Goal: Information Seeking & Learning: Compare options

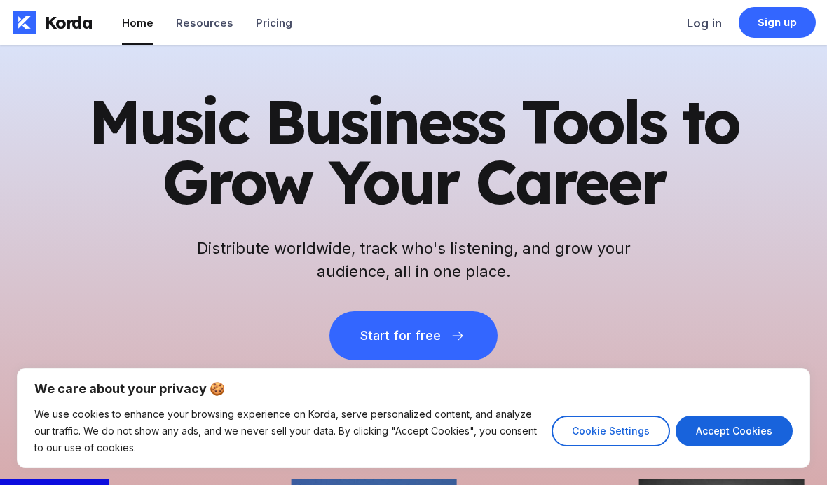
click at [602, 425] on button "Cookie Settings" at bounding box center [610, 430] width 118 height 31
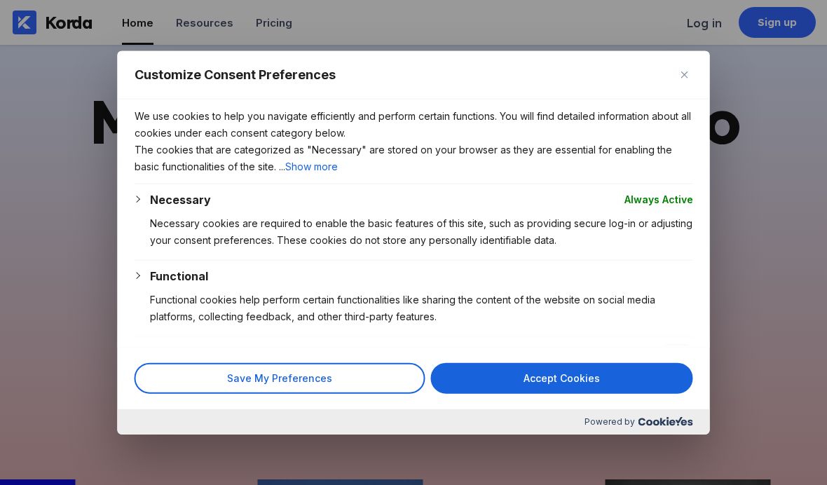
click at [330, 393] on button "Save My Preferences" at bounding box center [280, 377] width 291 height 31
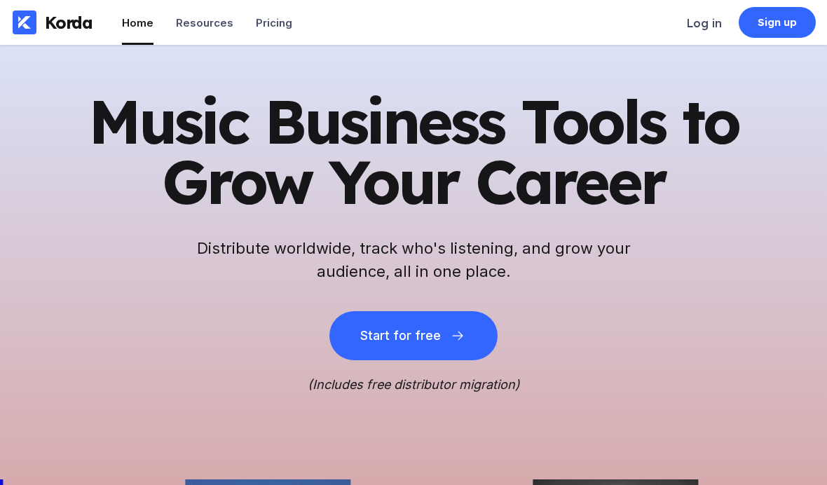
click at [259, 22] on div "Pricing" at bounding box center [274, 22] width 36 height 13
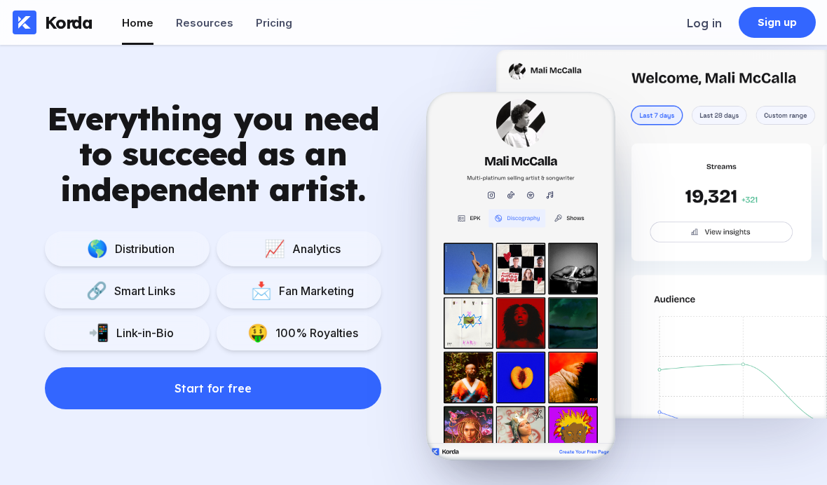
scroll to position [921, 0]
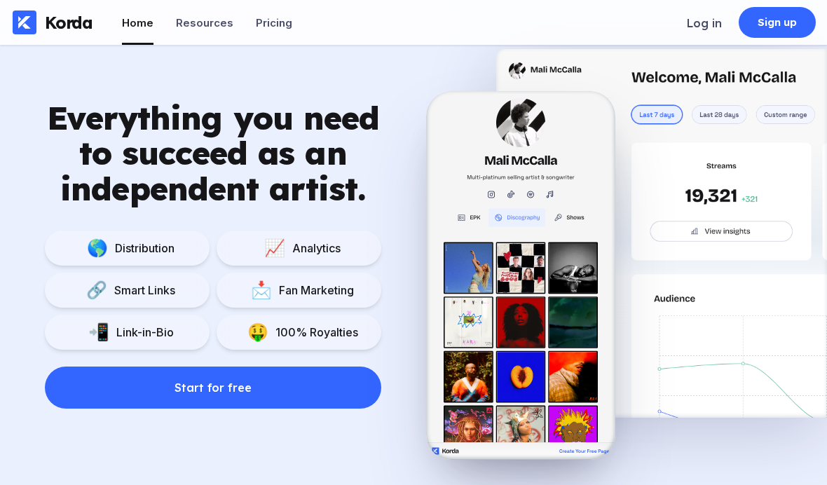
click at [149, 232] on div "🌎 Distribution" at bounding box center [127, 247] width 165 height 35
click at [160, 252] on div "Distribution" at bounding box center [141, 248] width 67 height 14
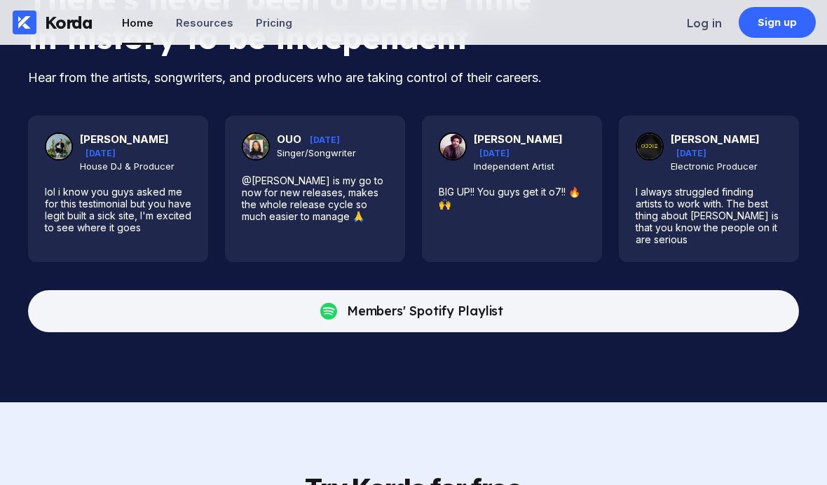
scroll to position [3415, 0]
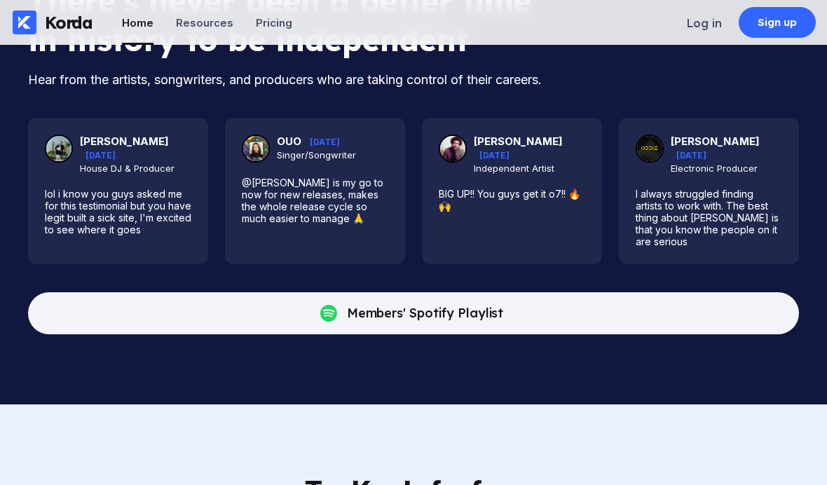
click at [195, 30] on li "Resources" at bounding box center [204, 22] width 57 height 45
click at [198, 22] on div "Resources" at bounding box center [204, 22] width 57 height 13
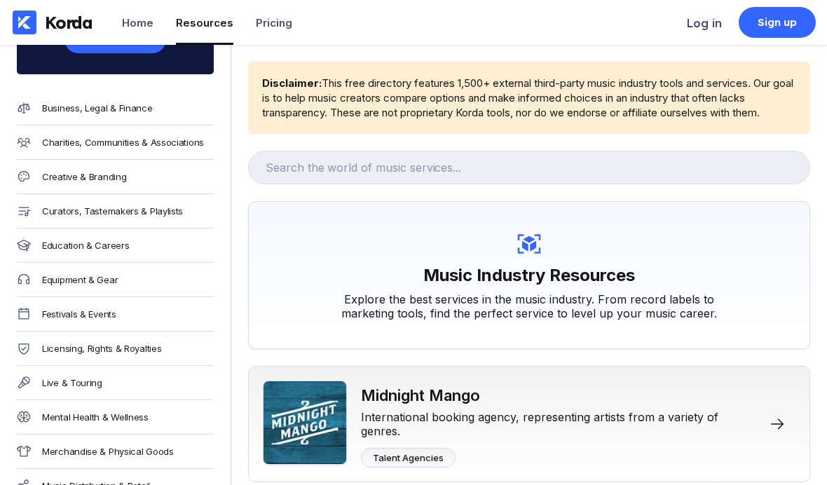
scroll to position [201, 0]
click at [69, 349] on div "Licensing, Rights & Royalties" at bounding box center [101, 347] width 119 height 11
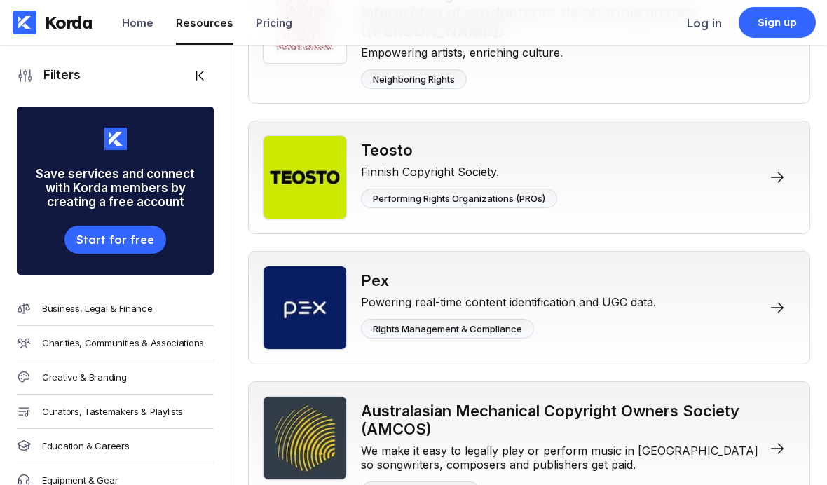
scroll to position [648, 0]
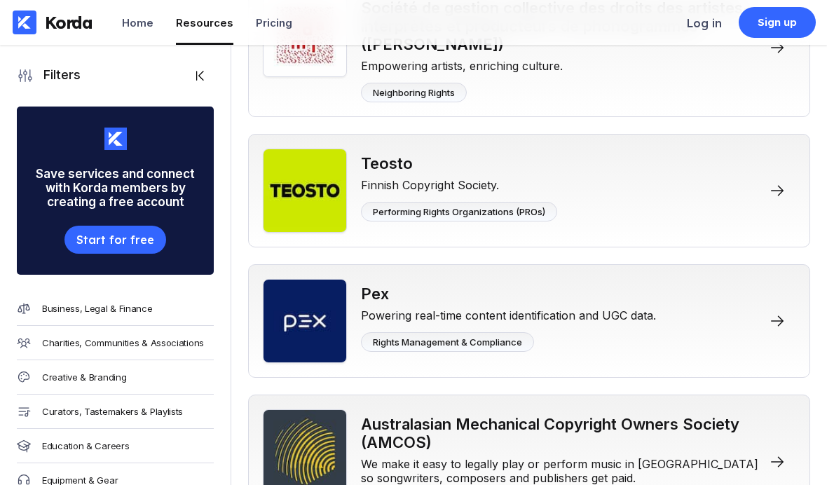
click at [132, 27] on div "Home" at bounding box center [138, 22] width 32 height 13
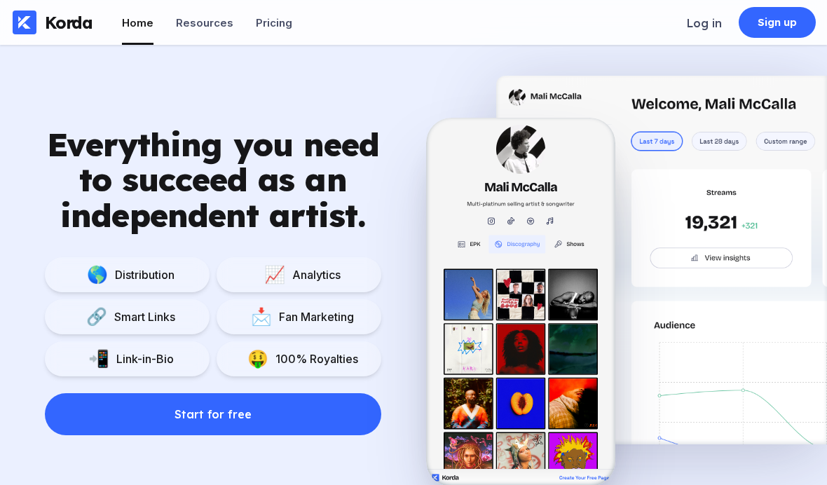
scroll to position [897, 0]
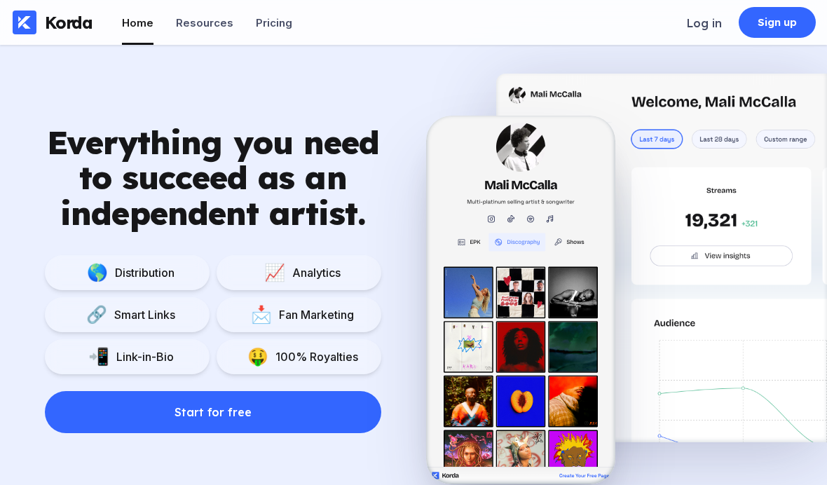
click at [152, 282] on div "🌎 Distribution" at bounding box center [127, 272] width 165 height 35
click at [236, 413] on div "Start for free" at bounding box center [212, 412] width 77 height 14
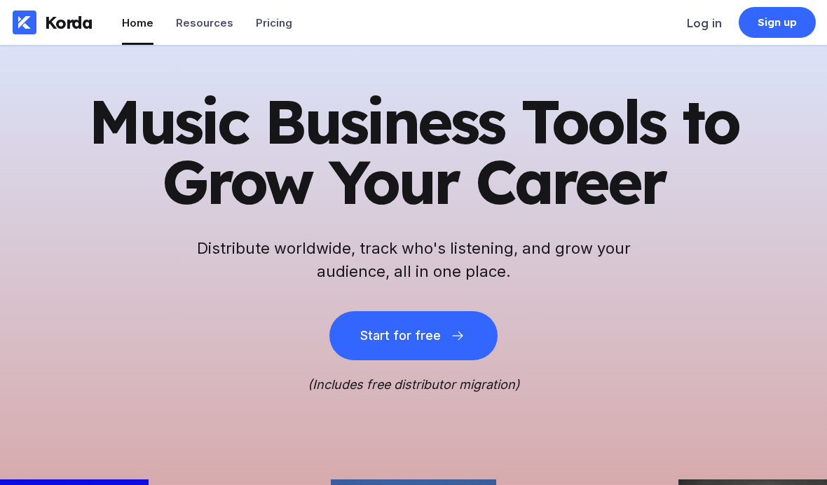
scroll to position [897, 0]
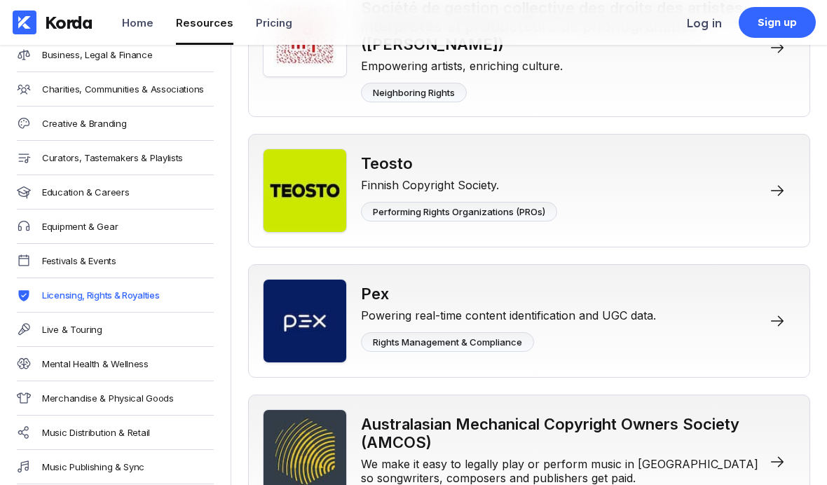
scroll to position [266, 0]
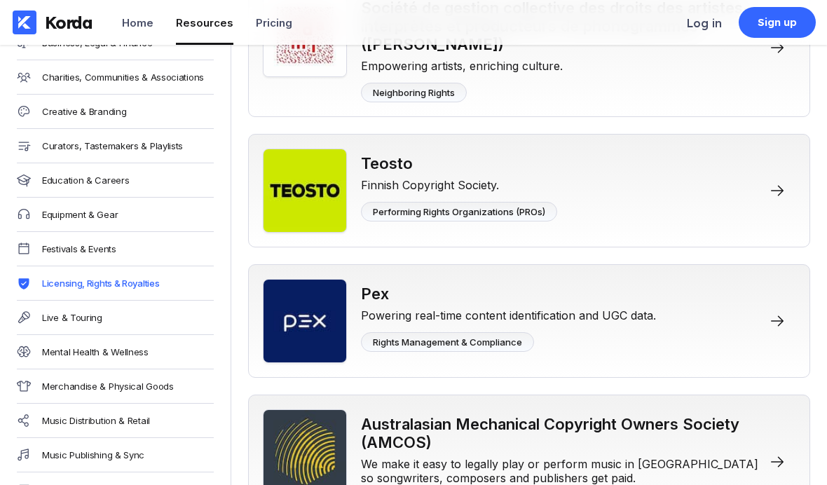
click at [93, 422] on div "Music Distribution & Retail" at bounding box center [96, 420] width 108 height 11
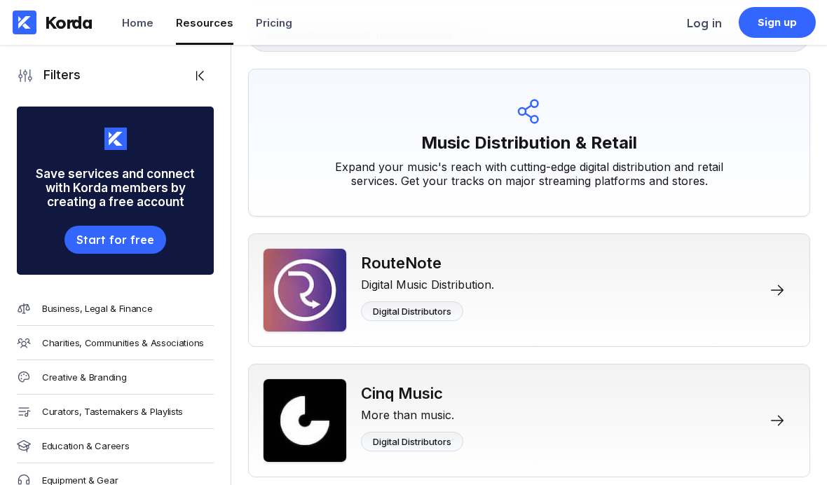
scroll to position [131, 0]
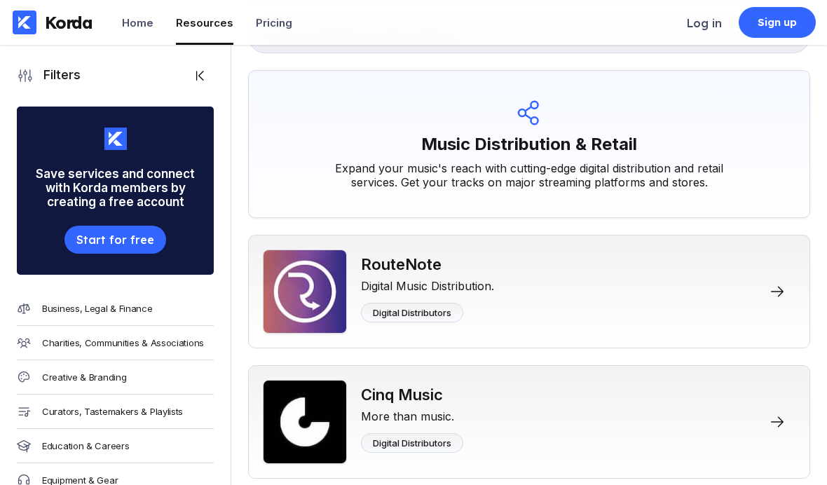
click at [310, 305] on img at bounding box center [305, 291] width 84 height 84
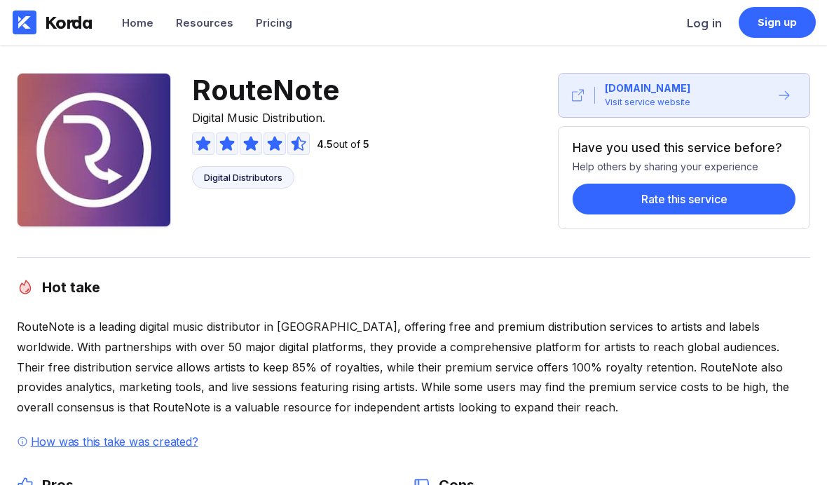
click at [622, 97] on div "Visit service website" at bounding box center [647, 102] width 85 height 14
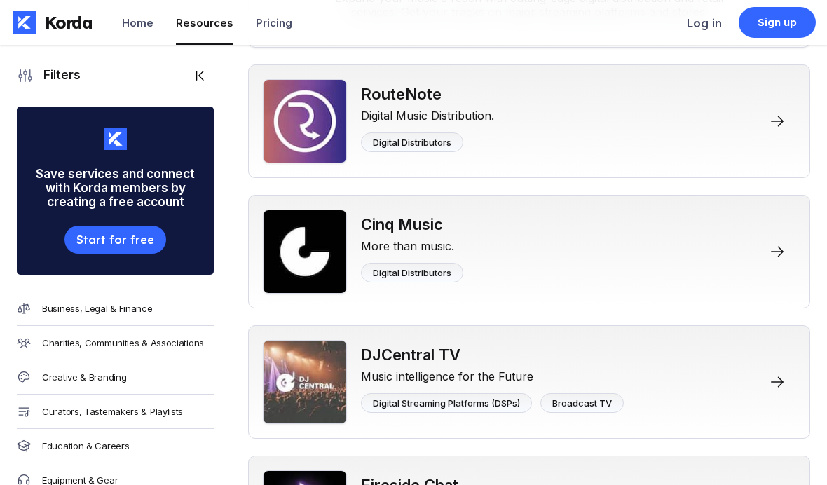
scroll to position [303, 0]
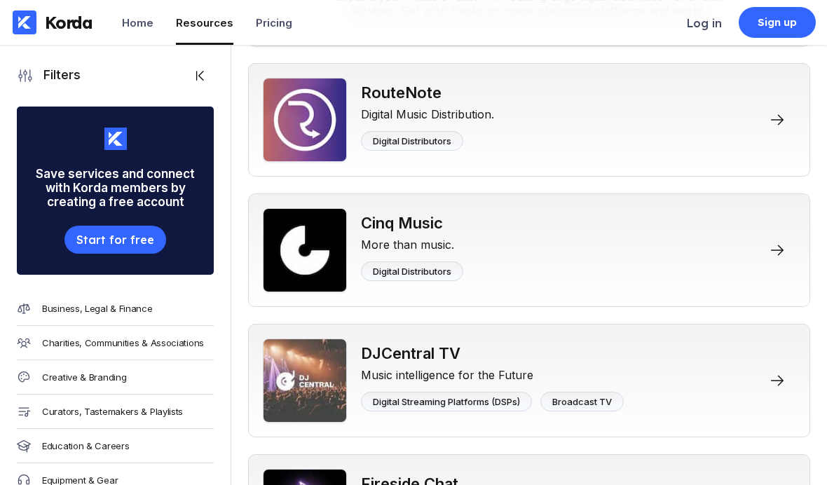
click at [311, 368] on img at bounding box center [305, 380] width 84 height 84
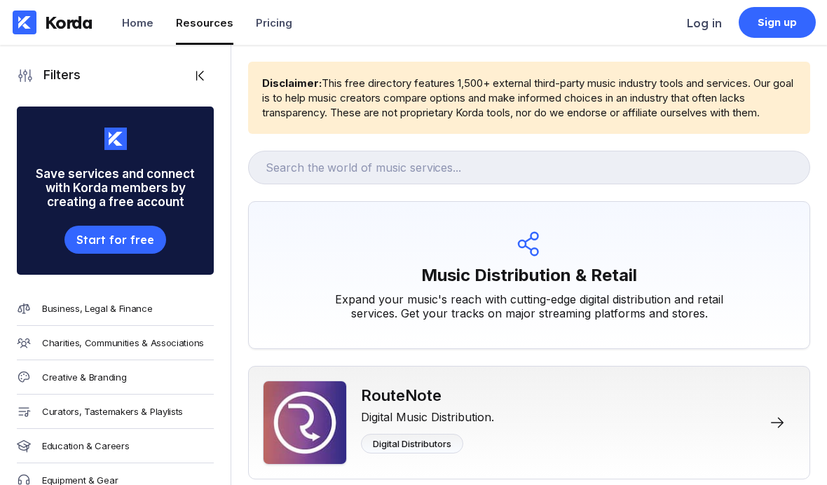
scroll to position [303, 0]
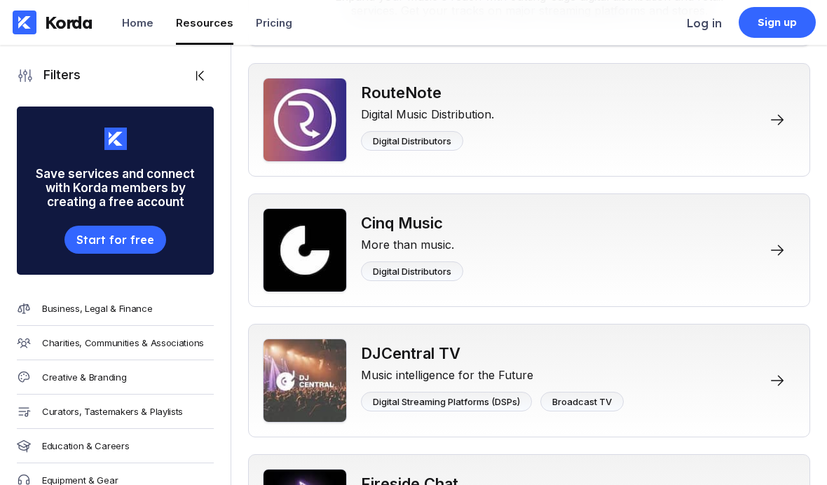
click at [318, 259] on img at bounding box center [305, 250] width 84 height 84
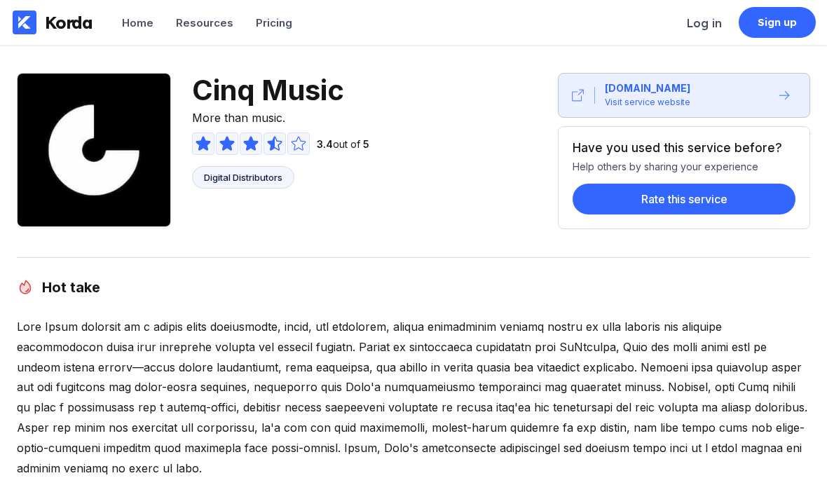
click at [625, 95] on div "Visit service website" at bounding box center [647, 102] width 85 height 14
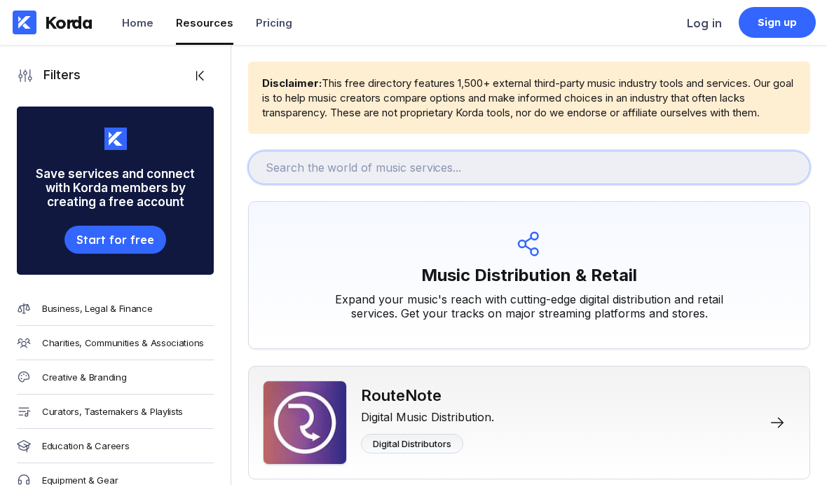
click at [322, 167] on input "text" at bounding box center [529, 168] width 562 height 34
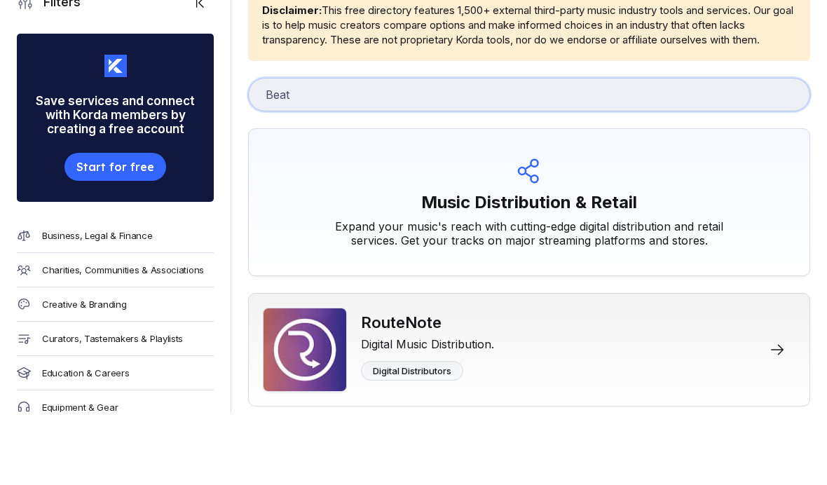
scroll to position [73, 0]
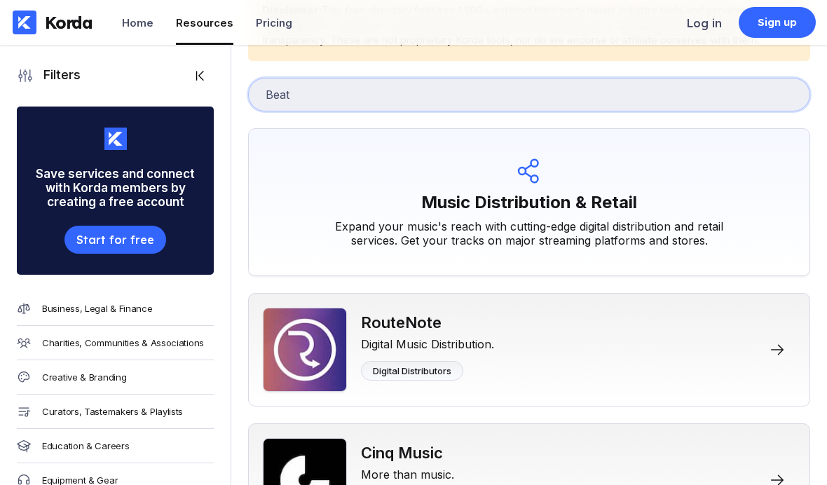
click at [333, 91] on input "Beat" at bounding box center [529, 95] width 562 height 34
type input "Beatport"
click at [351, 106] on input "Beatport" at bounding box center [529, 95] width 562 height 34
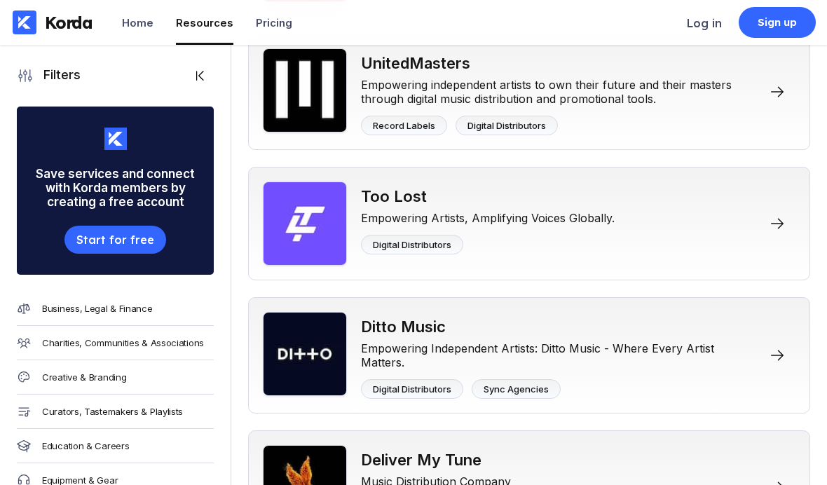
scroll to position [1387, 0]
